Goal: Task Accomplishment & Management: Manage account settings

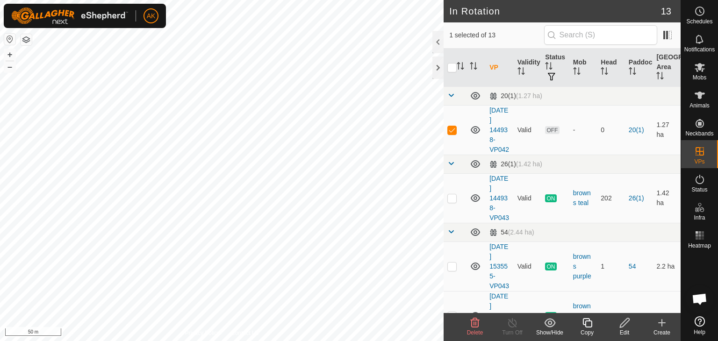
click at [479, 326] on icon at bounding box center [475, 323] width 11 height 11
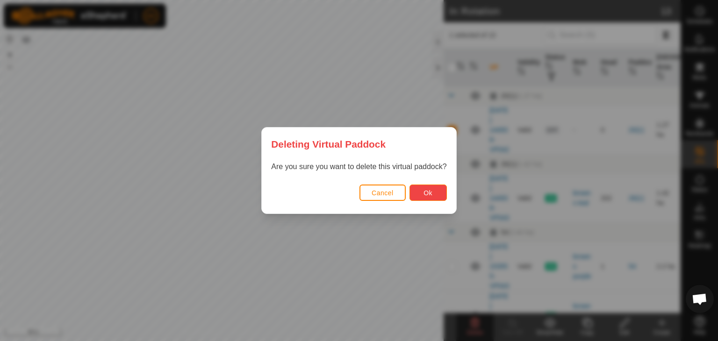
click at [426, 191] on span "Ok" at bounding box center [428, 192] width 9 height 7
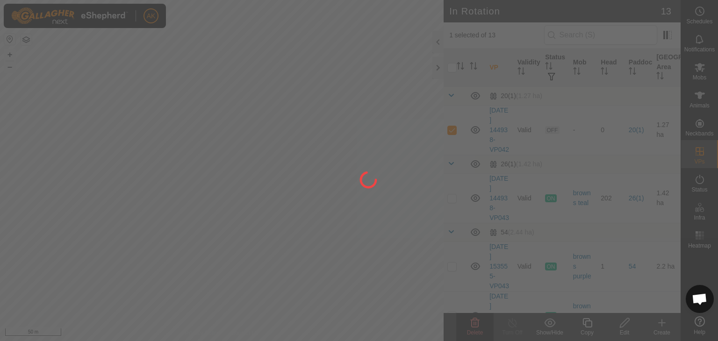
checkbox input "false"
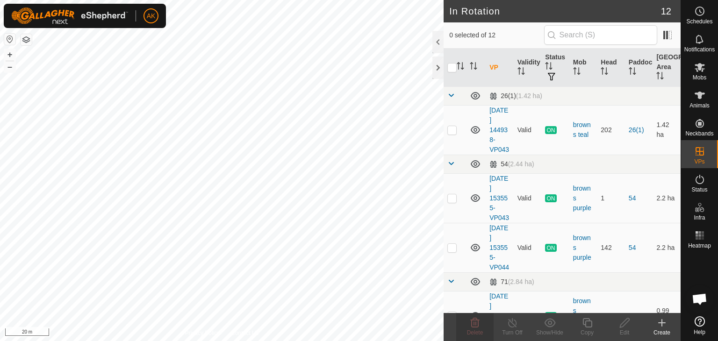
checkbox input "true"
click at [585, 319] on icon at bounding box center [587, 323] width 9 height 9
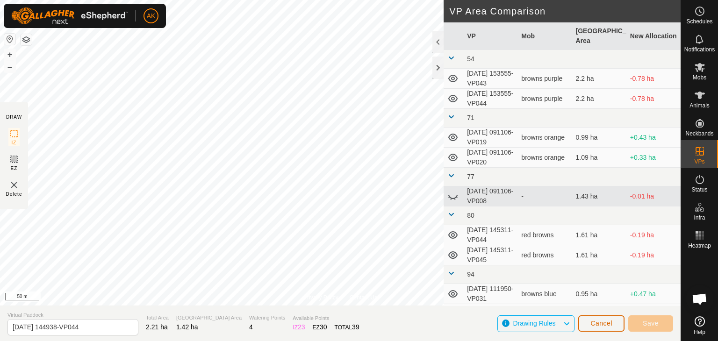
click at [597, 321] on span "Cancel" at bounding box center [602, 323] width 22 height 7
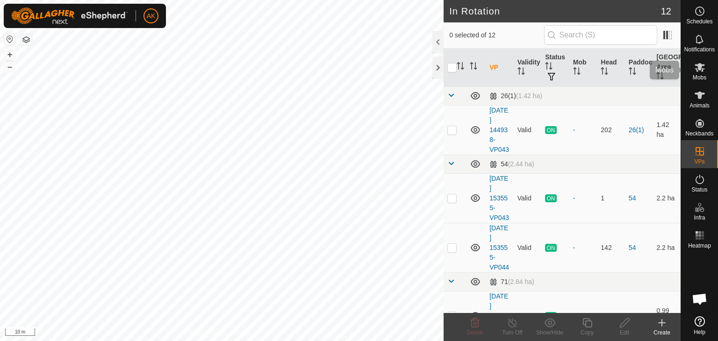
click at [702, 69] on icon at bounding box center [700, 67] width 11 height 11
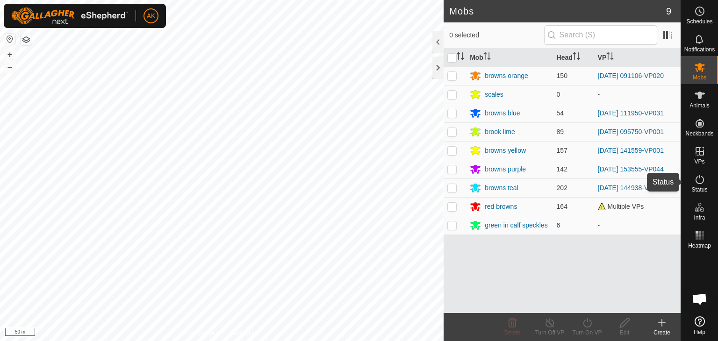
click at [700, 182] on icon at bounding box center [700, 179] width 11 height 11
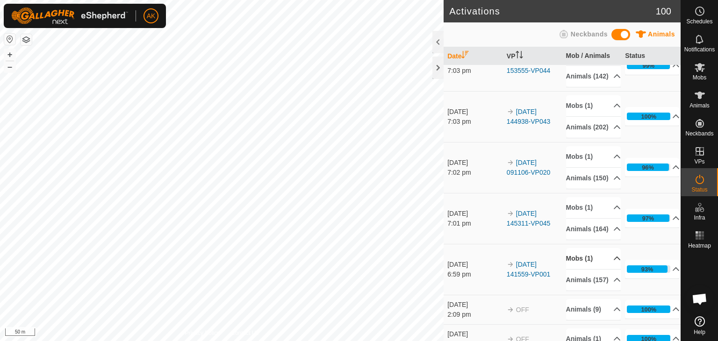
scroll to position [47, 0]
